Goal: Information Seeking & Learning: Learn about a topic

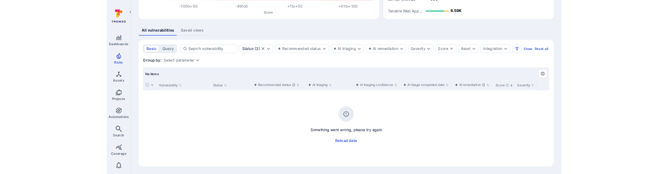
scroll to position [150, 0]
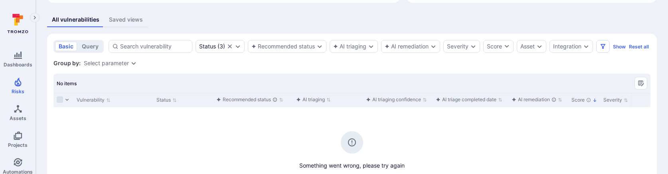
click at [369, 67] on div "Group by: Select parameter" at bounding box center [351, 63] width 597 height 8
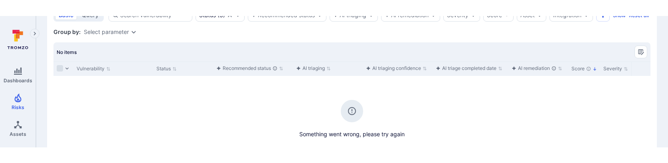
scroll to position [200, 0]
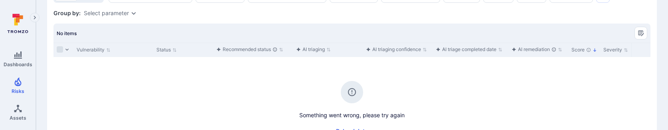
click at [255, 27] on section "basic query Status ( 3 ) Recommended status AI triaging AI remediation Severity…" at bounding box center [352, 76] width 610 height 185
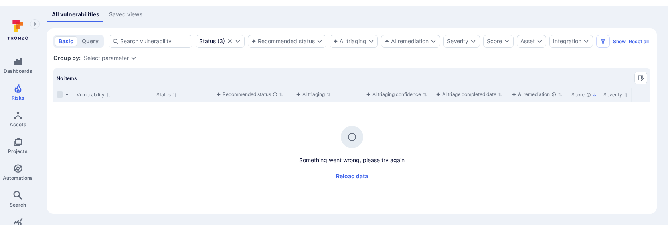
scroll to position [159, 0]
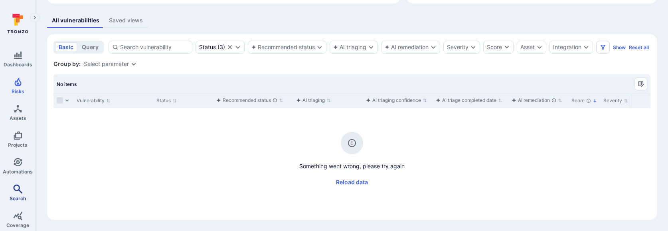
click at [14, 173] on span "Search" at bounding box center [18, 198] width 16 height 6
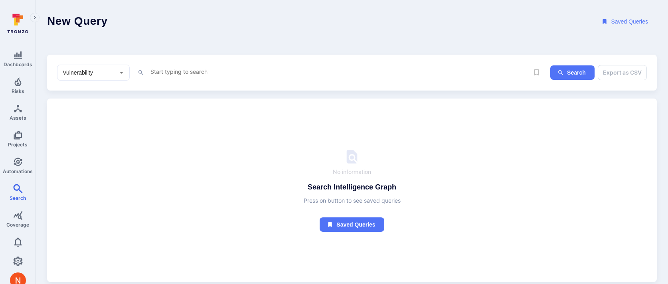
click at [178, 71] on textarea "Intelligence Graph search area" at bounding box center [339, 72] width 379 height 10
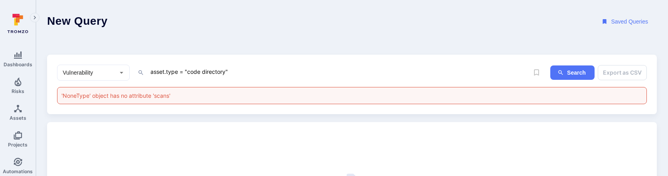
click at [292, 76] on div "asset.type = "code directory" x" at bounding box center [339, 73] width 379 height 12
click at [281, 69] on textarea "asset.type = "code directory"" at bounding box center [339, 72] width 379 height 10
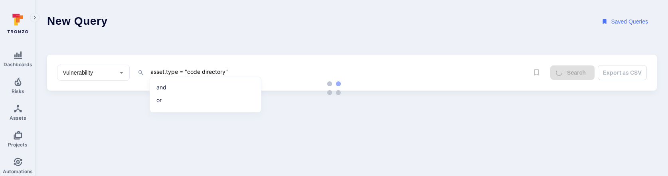
type textarea "asset.type = "code directory""
click at [241, 30] on header "New Query Saved Queries" at bounding box center [352, 21] width 632 height 43
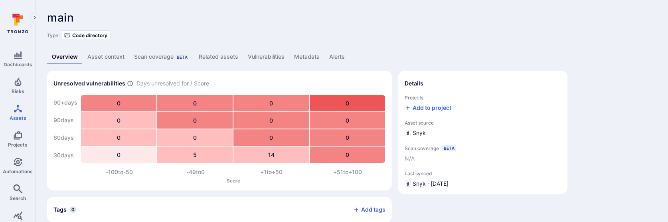
click at [212, 58] on link "Related assets" at bounding box center [218, 56] width 49 height 15
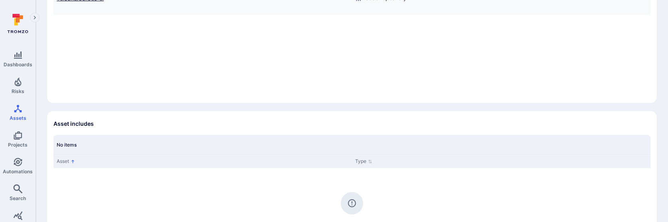
scroll to position [103, 0]
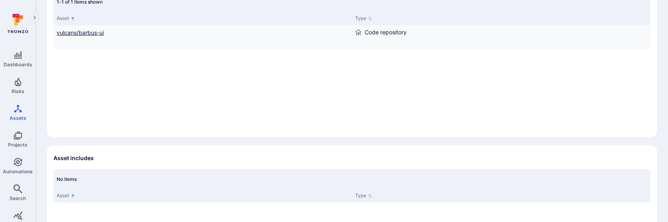
click at [86, 35] on link "vulcans/barbus-ui" at bounding box center [80, 32] width 47 height 7
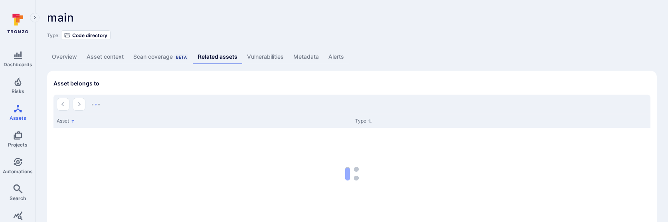
scroll to position [103, 0]
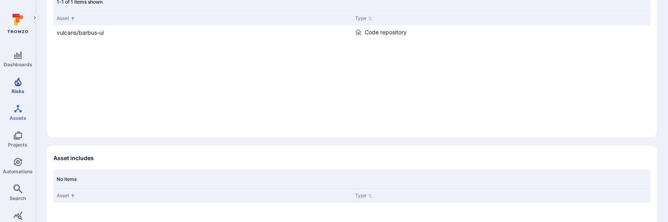
click at [24, 89] on span "Risks" at bounding box center [18, 91] width 13 height 6
